Goal: Information Seeking & Learning: Learn about a topic

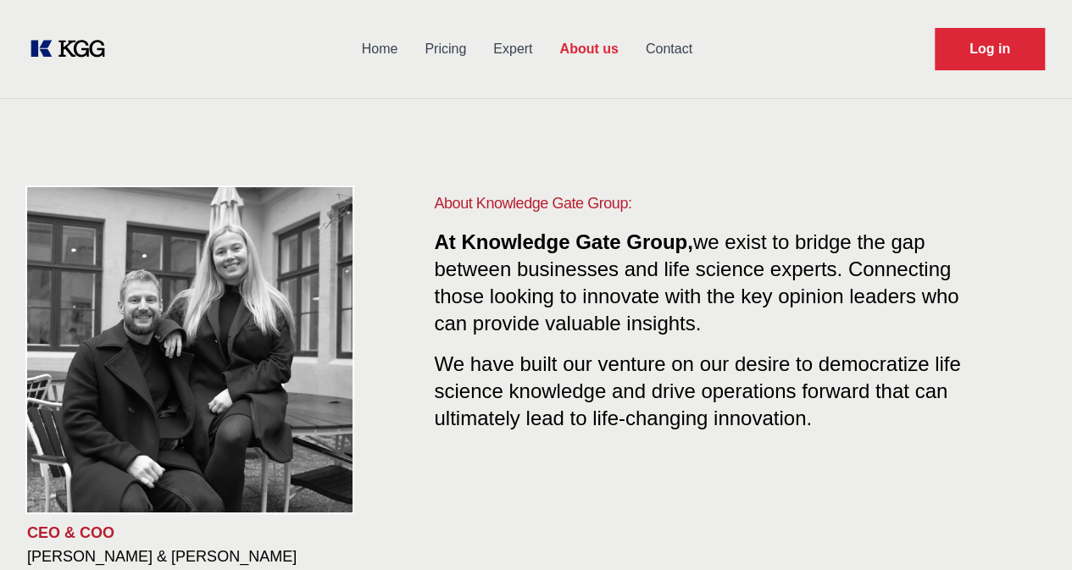
click at [603, 341] on div "About Knowledge Gate Group: At Knowledge Gate Group, we exist to bridge the gap…" at bounding box center [705, 325] width 543 height 268
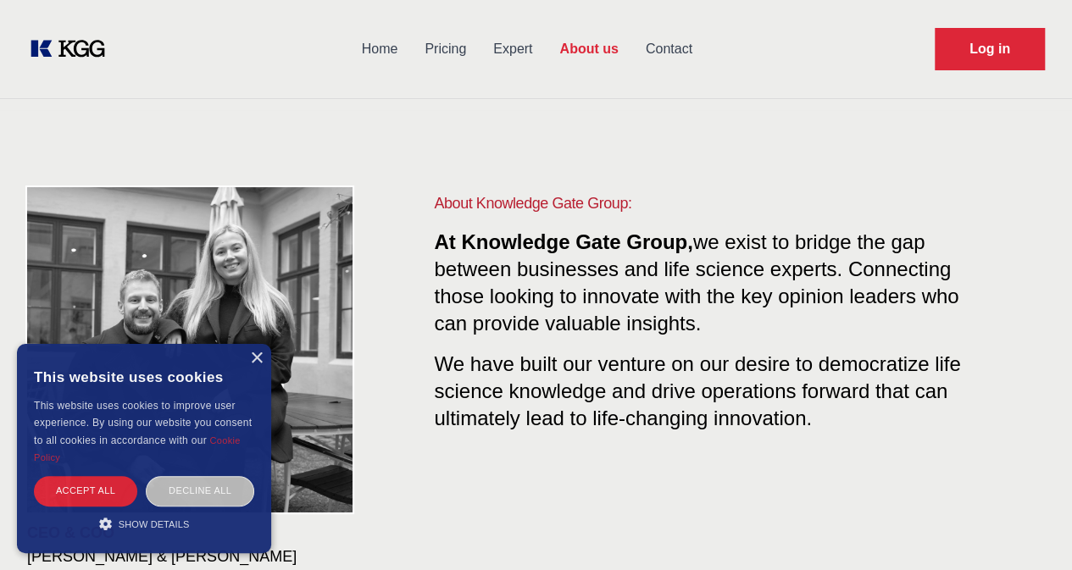
click at [612, 341] on div "About Knowledge Gate Group: At Knowledge Gate Group, we exist to bridge the gap…" at bounding box center [705, 325] width 543 height 268
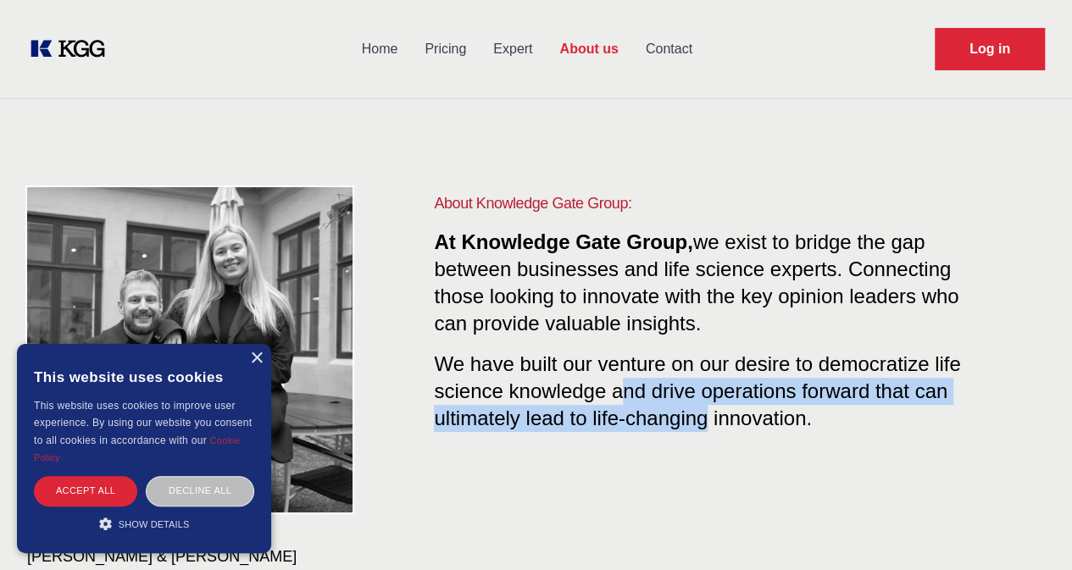
drag, startPoint x: 663, startPoint y: 419, endPoint x: 579, endPoint y: 385, distance: 90.5
click at [579, 385] on span "We have built our venture on our desire to democratize life science knowledge a…" at bounding box center [697, 388] width 526 height 84
drag, startPoint x: 635, startPoint y: 402, endPoint x: 693, endPoint y: 402, distance: 57.6
click at [636, 402] on span "We have built our venture on our desire to democratize life science knowledge a…" at bounding box center [697, 388] width 526 height 84
click at [97, 487] on div "Accept all" at bounding box center [85, 491] width 103 height 30
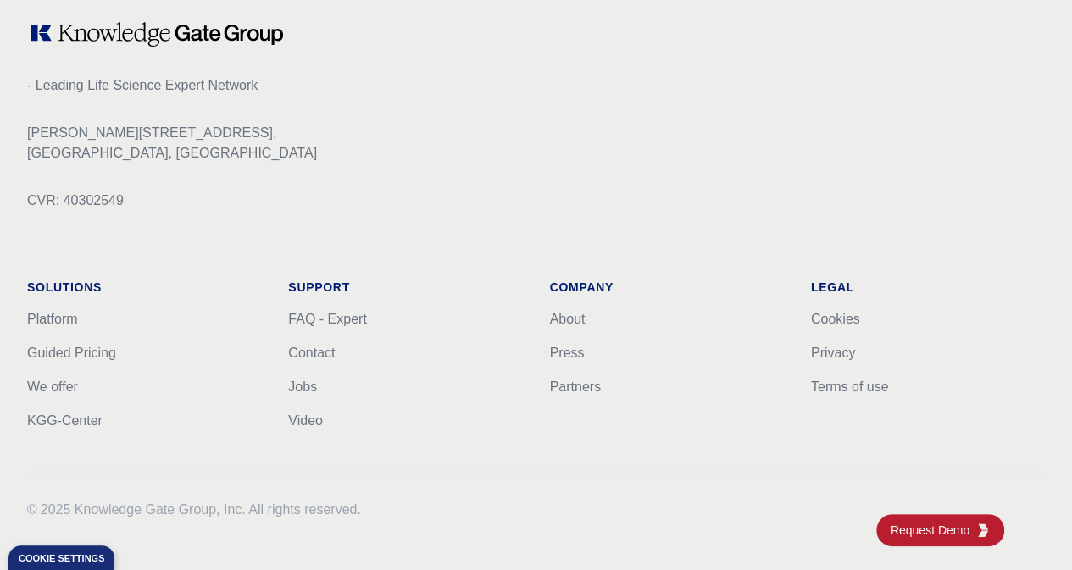
scroll to position [2274, 0]
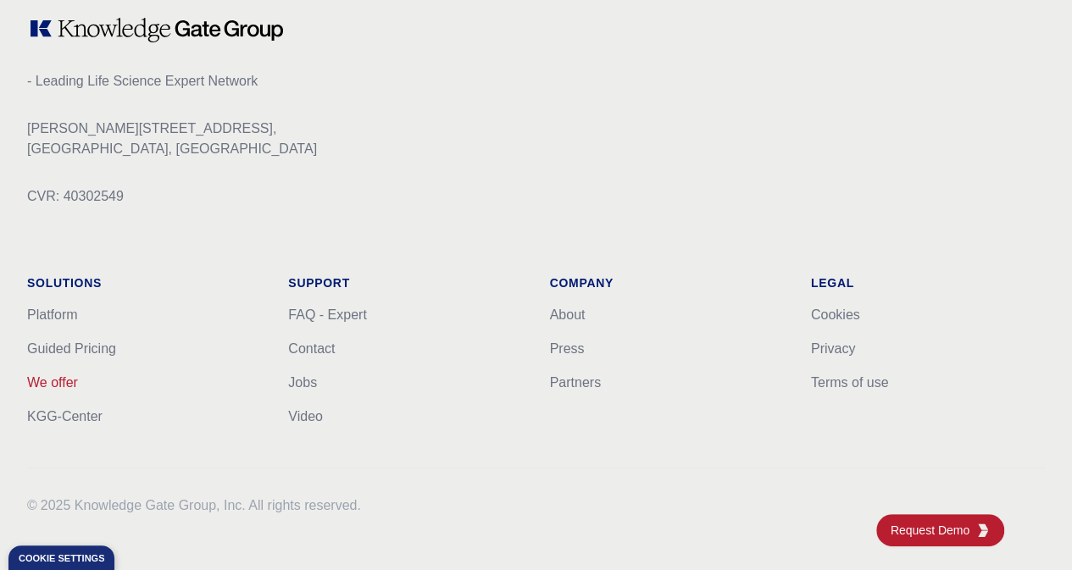
click at [78, 375] on link "We offer" at bounding box center [52, 382] width 51 height 14
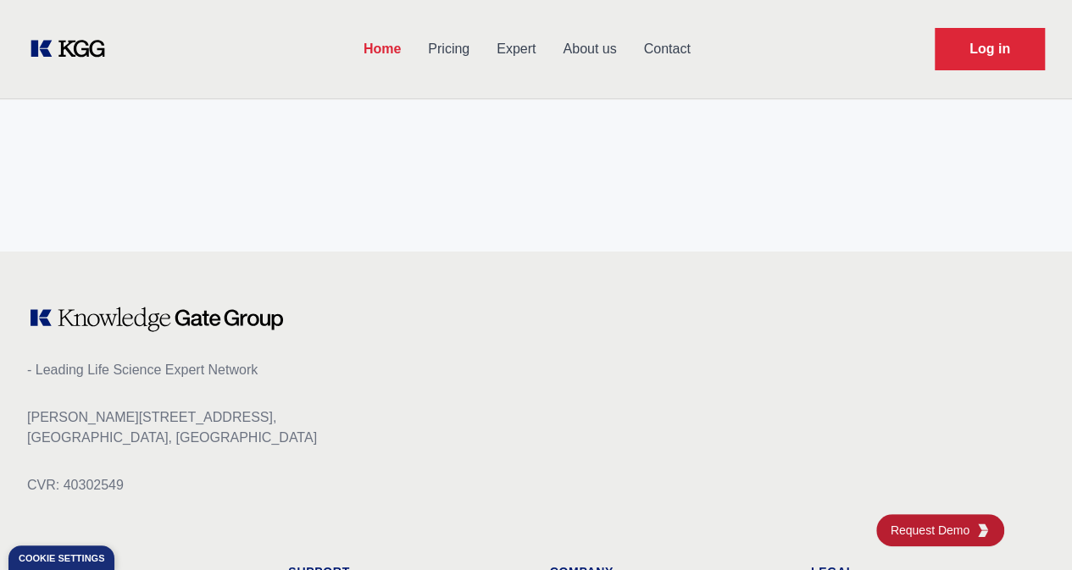
scroll to position [6901, 0]
